Goal: Task Accomplishment & Management: Use online tool/utility

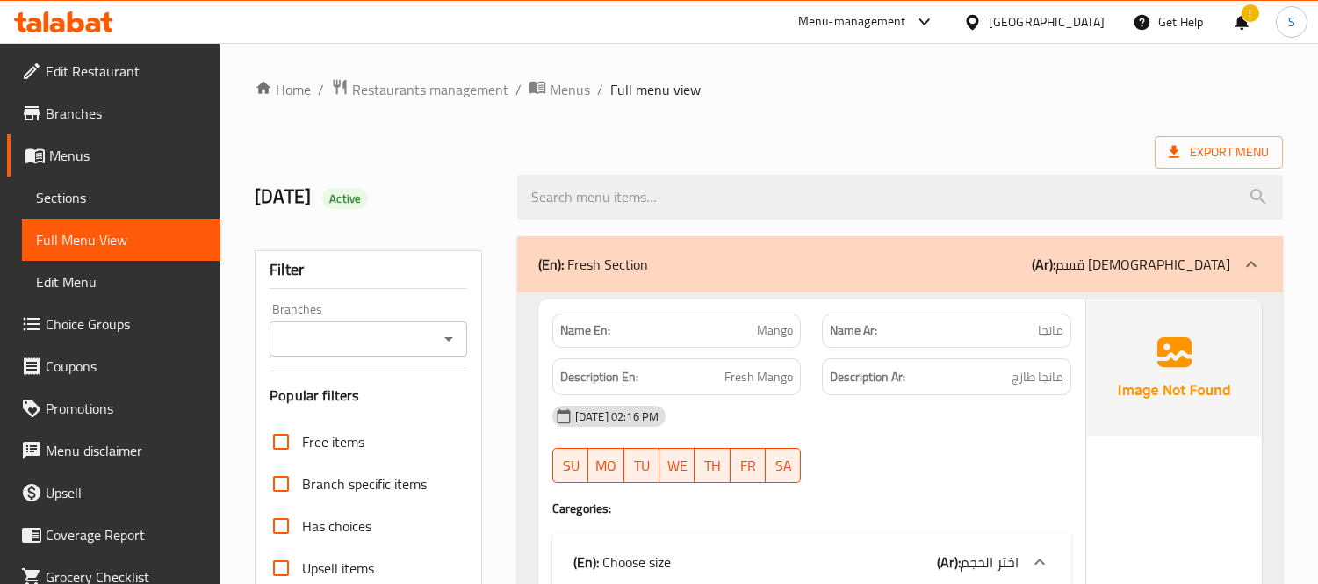
scroll to position [11883, 0]
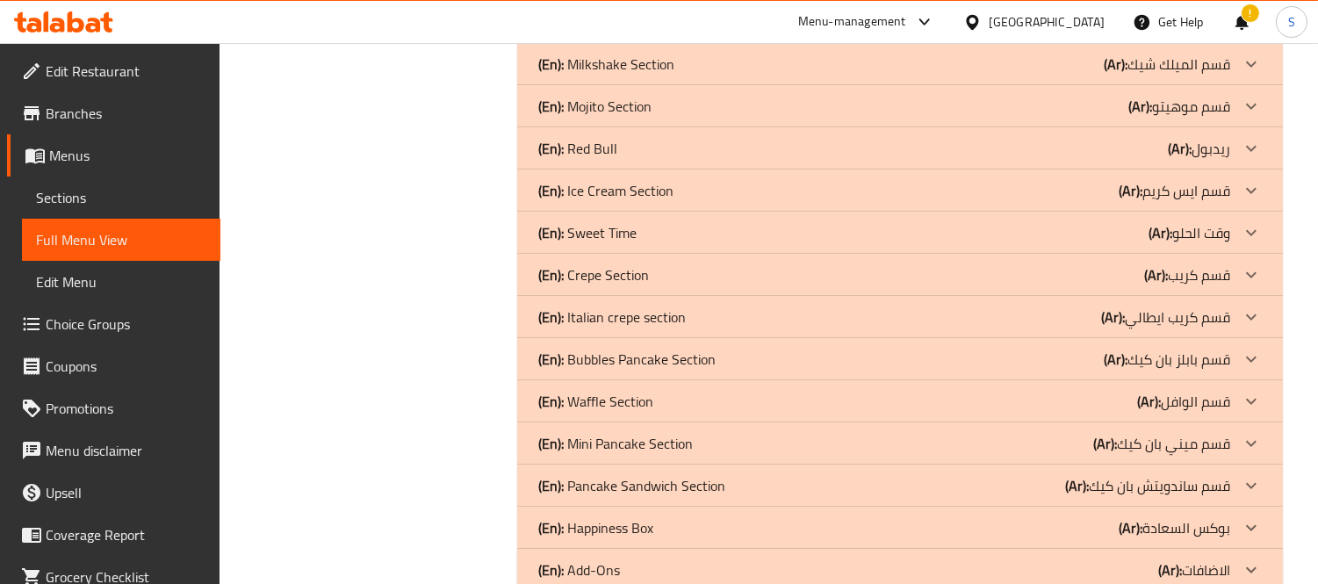
click at [1037, 12] on div "[GEOGRAPHIC_DATA]" at bounding box center [1047, 21] width 116 height 19
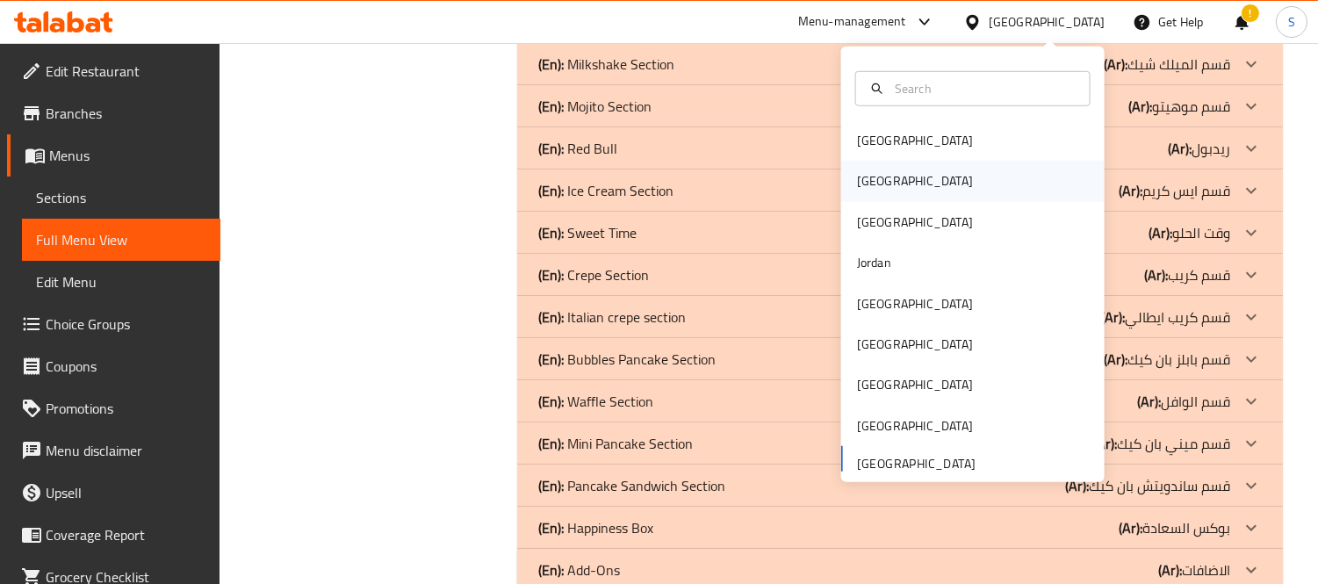
click at [881, 179] on div "[GEOGRAPHIC_DATA]" at bounding box center [915, 181] width 144 height 40
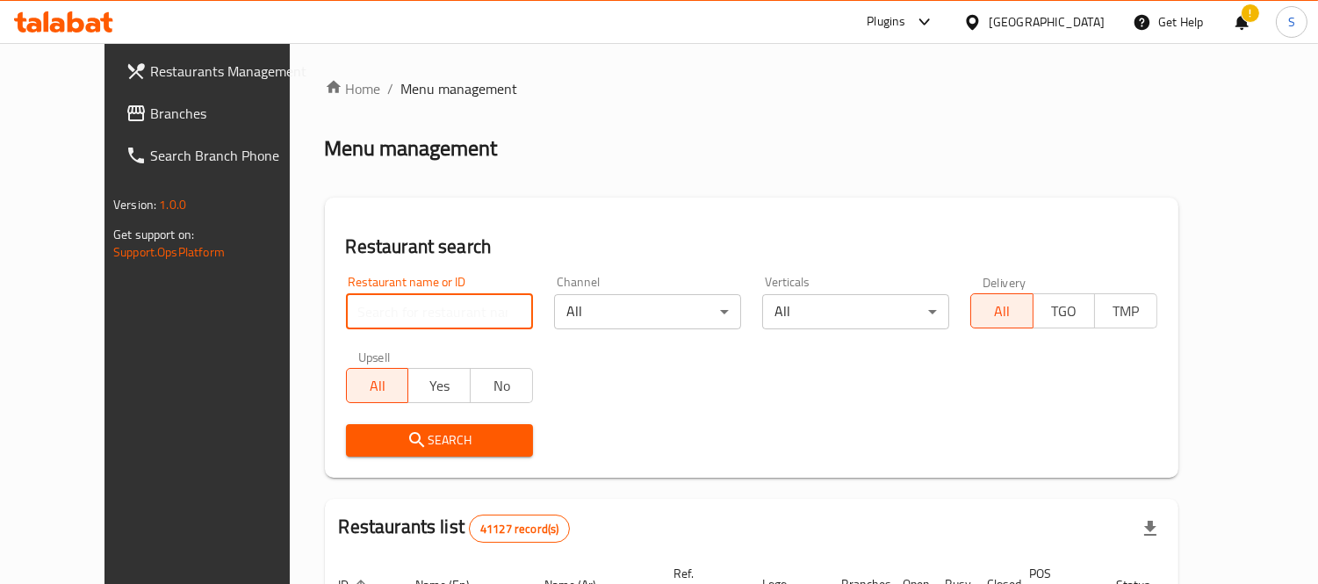
paste input "غية كافيه"
type input "غية كافيه"
click at [443, 442] on span "Search" at bounding box center [439, 440] width 159 height 22
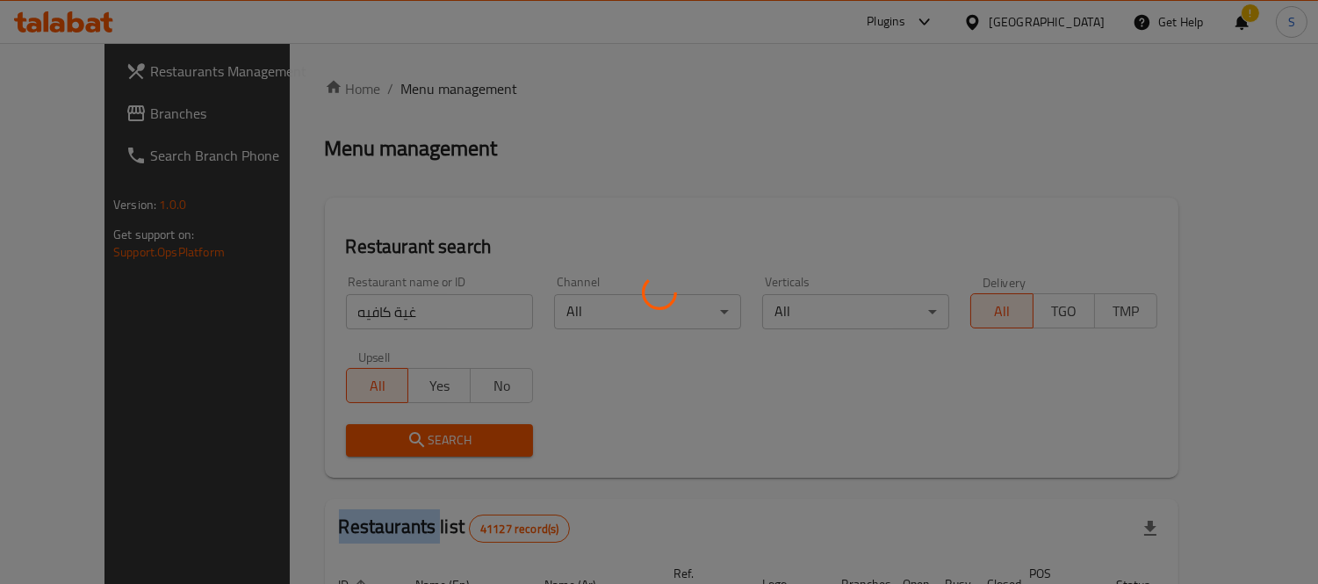
click at [443, 442] on div at bounding box center [659, 292] width 1318 height 584
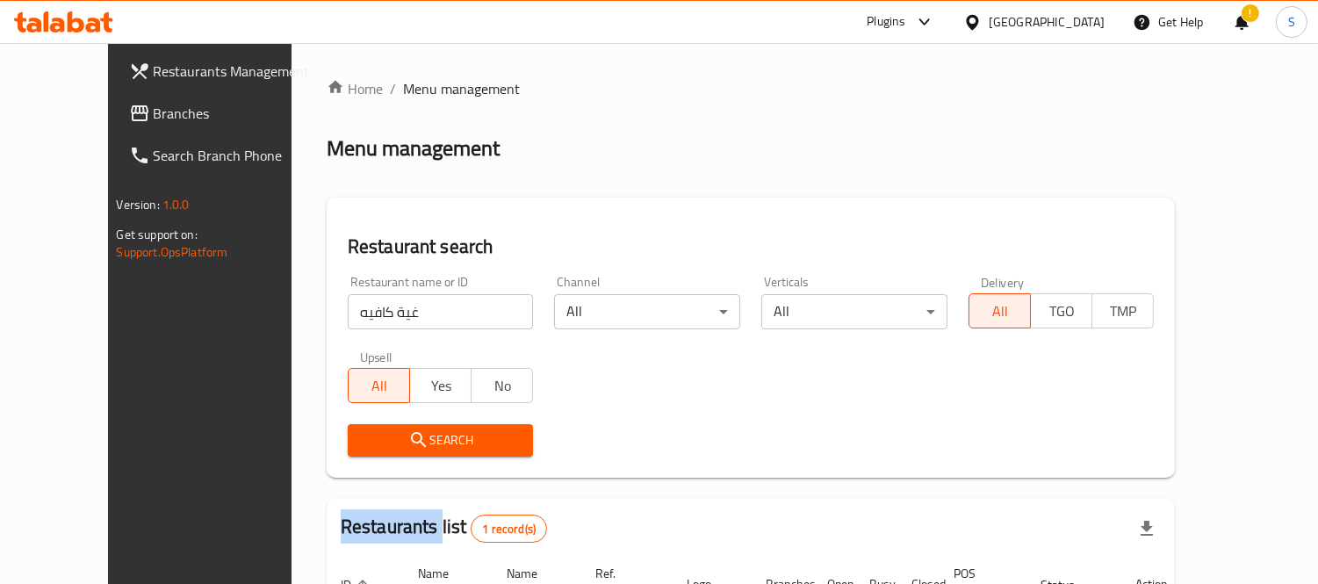
scroll to position [184, 0]
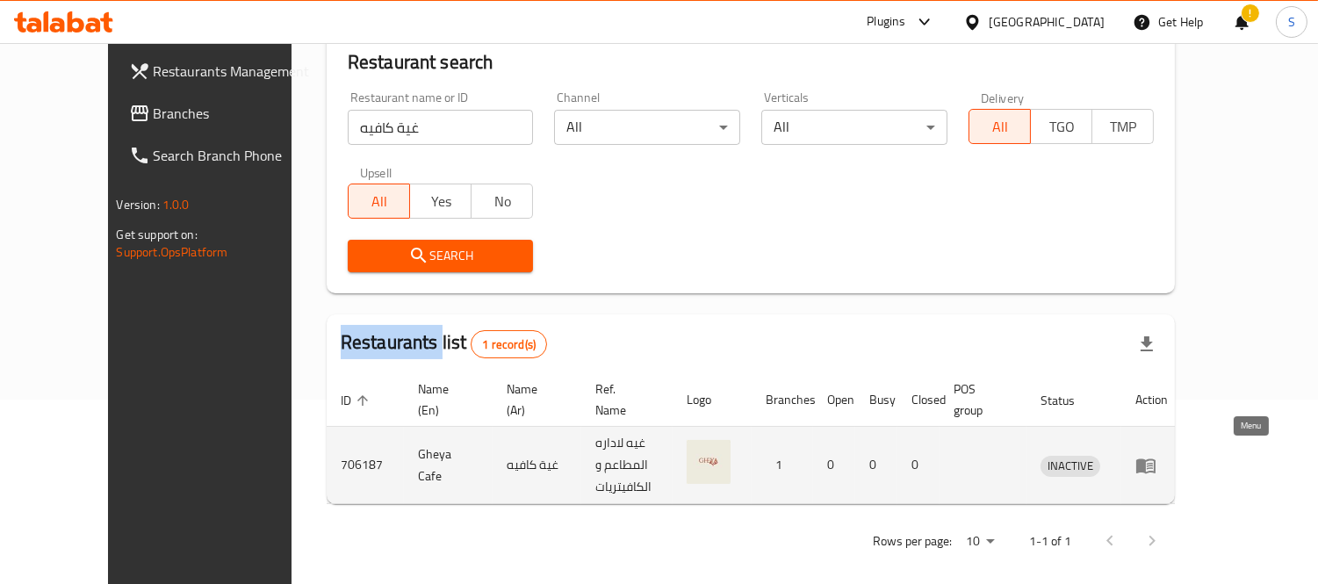
click at [1155, 461] on icon "enhanced table" at bounding box center [1145, 465] width 19 height 15
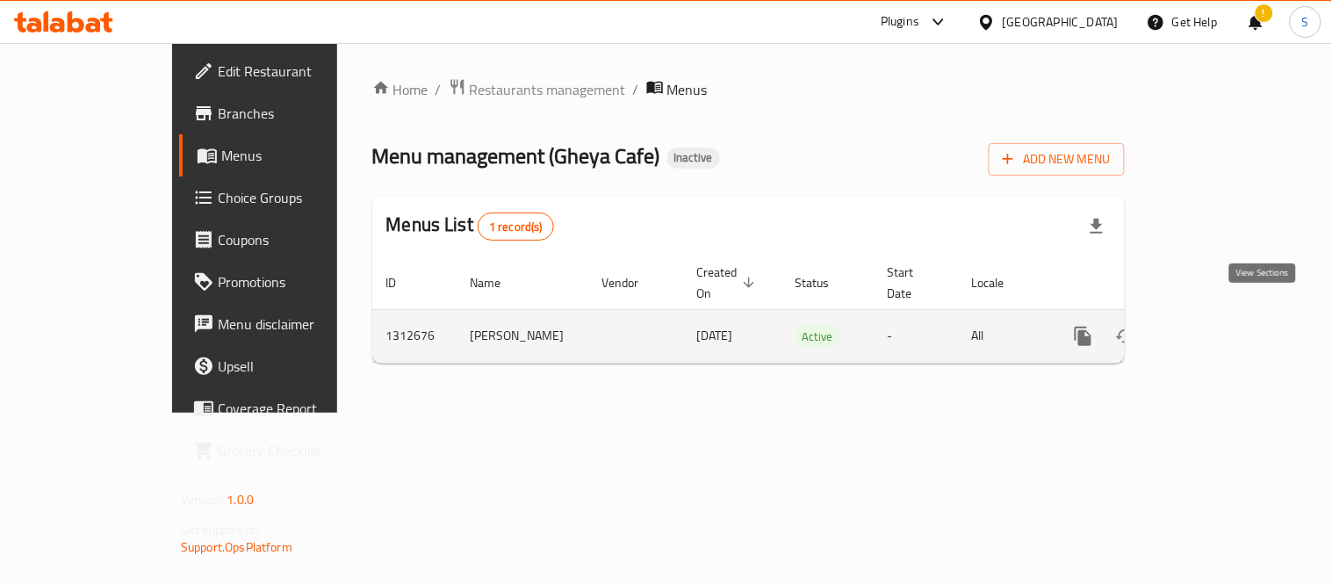
click at [1220, 326] on icon "enhanced table" at bounding box center [1209, 336] width 21 height 21
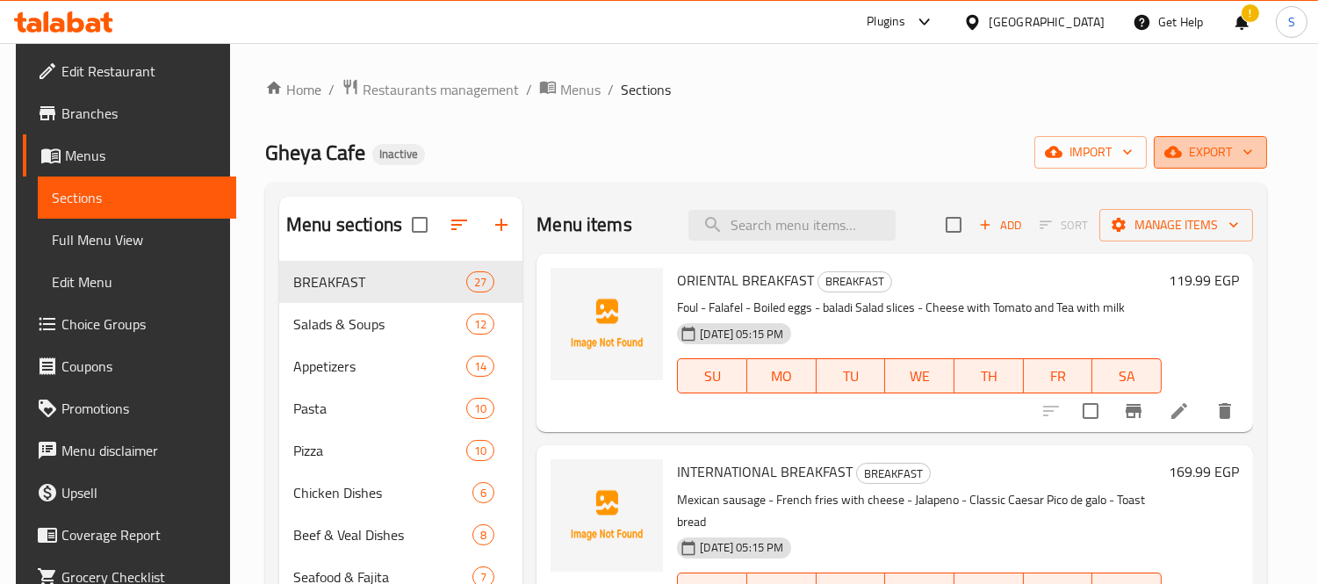
click at [1239, 149] on span "export" at bounding box center [1210, 152] width 85 height 22
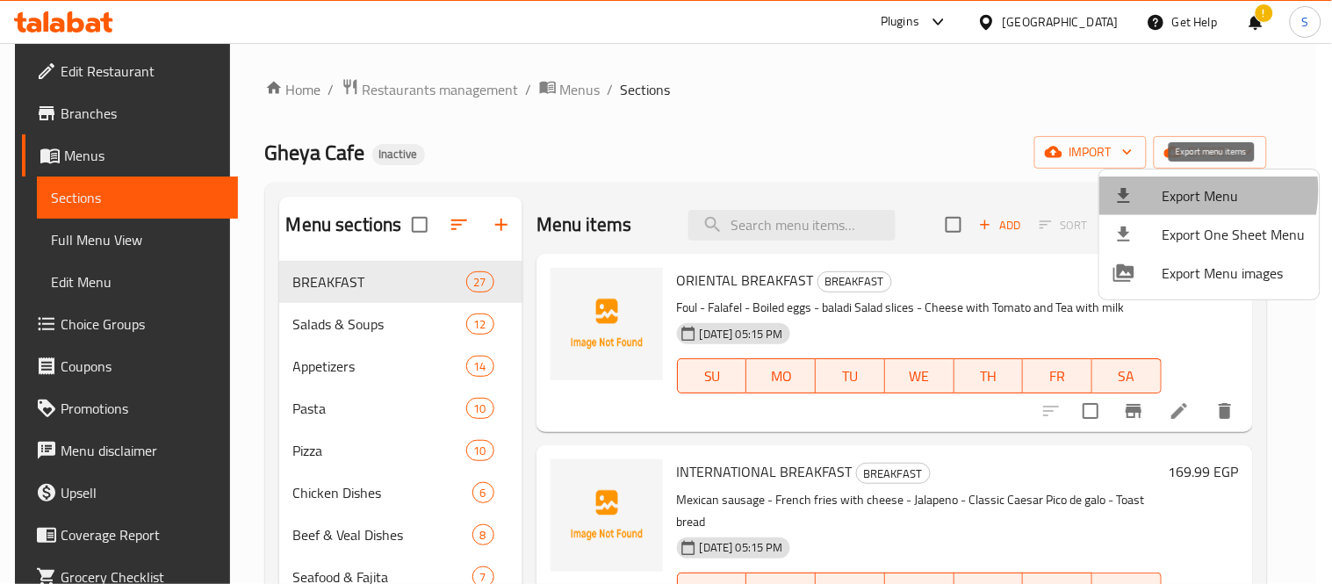
click at [1169, 191] on span "Export Menu" at bounding box center [1233, 195] width 143 height 21
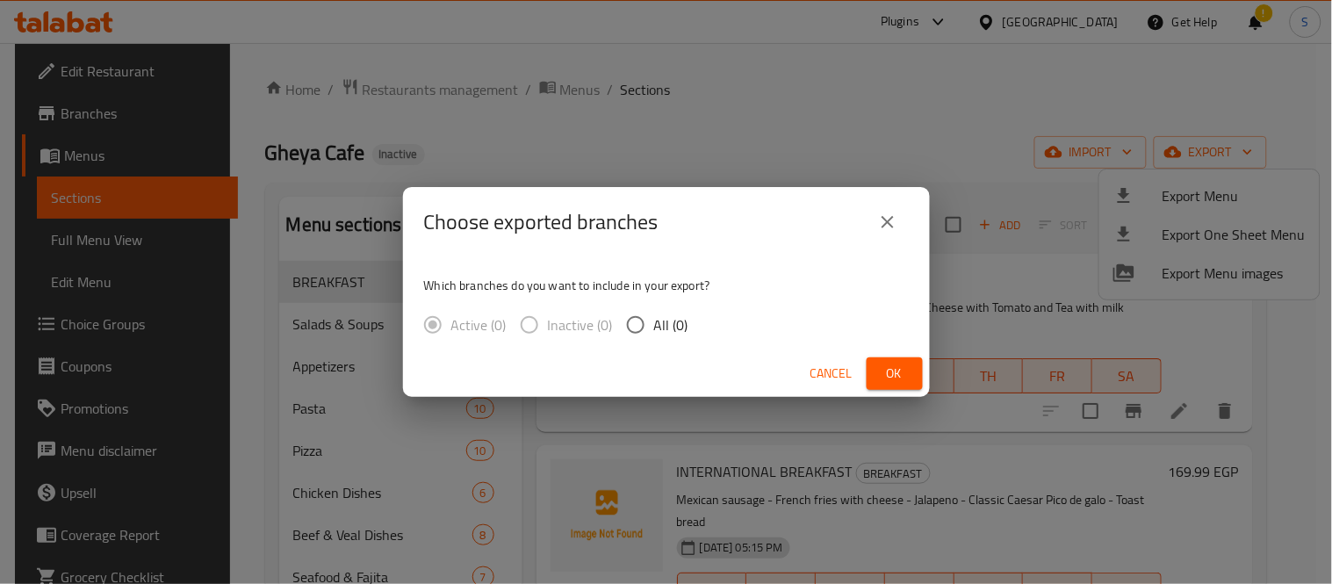
click at [668, 326] on span "All (0)" at bounding box center [671, 324] width 34 height 21
click at [654, 326] on input "All (0)" at bounding box center [635, 324] width 37 height 37
radio input "true"
click at [884, 378] on span "Ok" at bounding box center [895, 374] width 28 height 22
